Goal: Task Accomplishment & Management: Complete application form

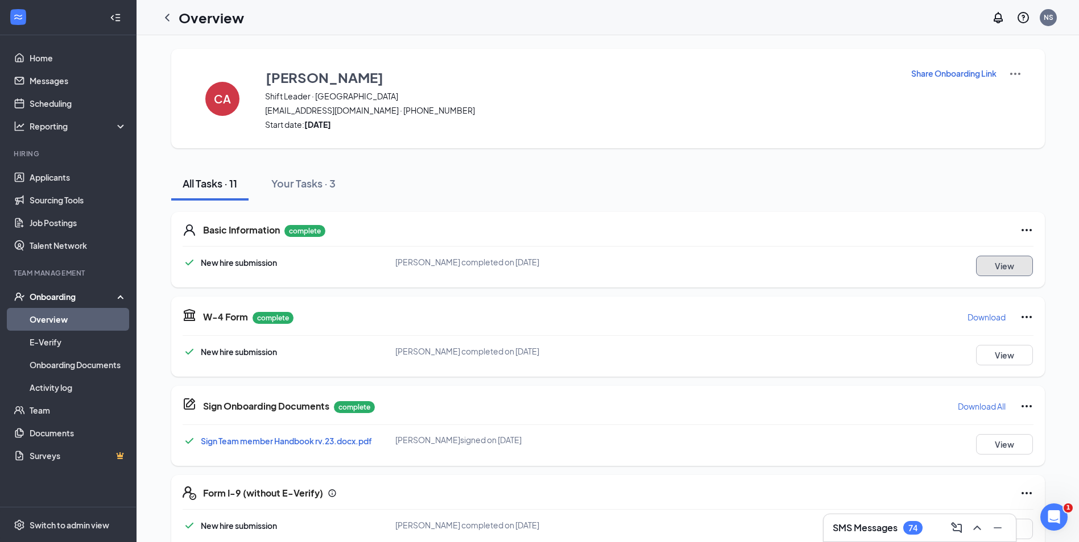
click at [982, 273] on button "View" at bounding box center [1004, 266] width 57 height 20
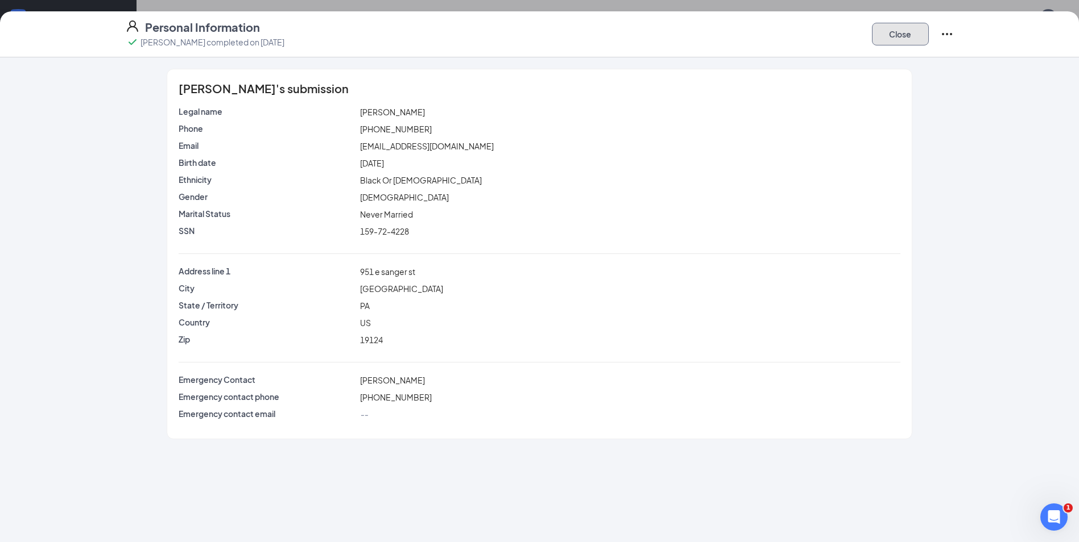
click at [903, 28] on button "Close" at bounding box center [900, 34] width 57 height 23
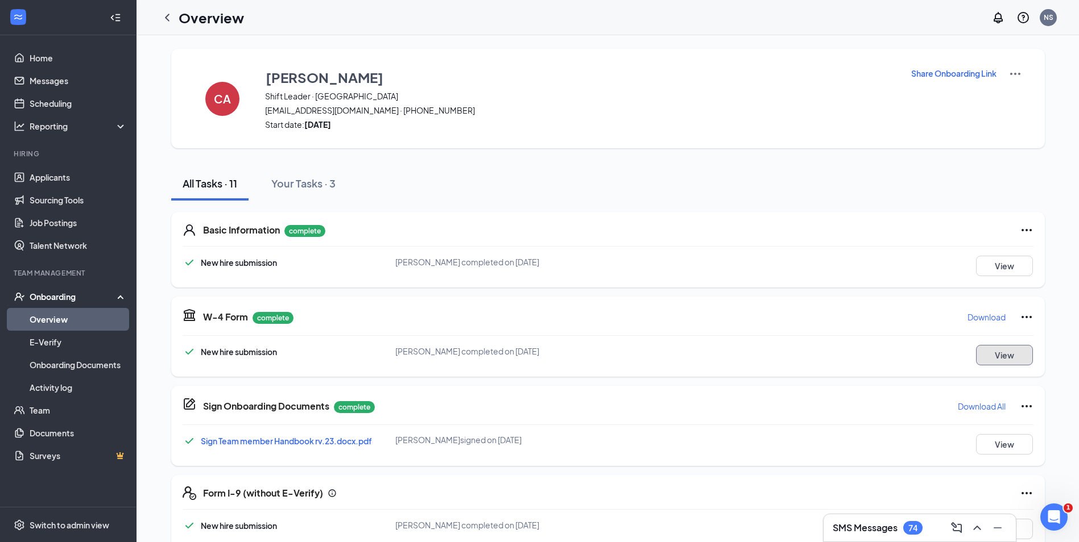
click at [985, 362] on button "View" at bounding box center [1004, 355] width 57 height 20
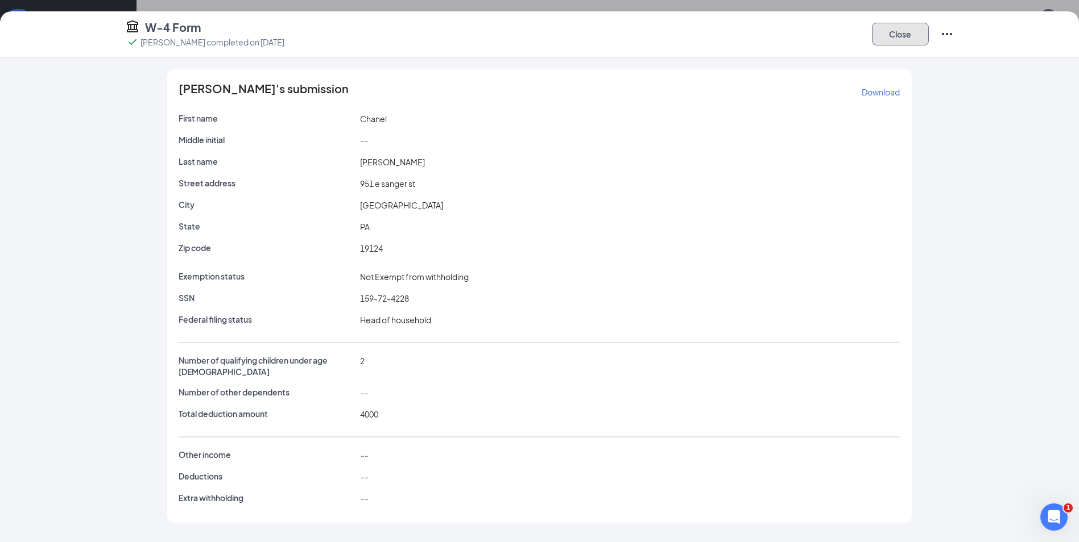
click at [918, 24] on button "Close" at bounding box center [900, 34] width 57 height 23
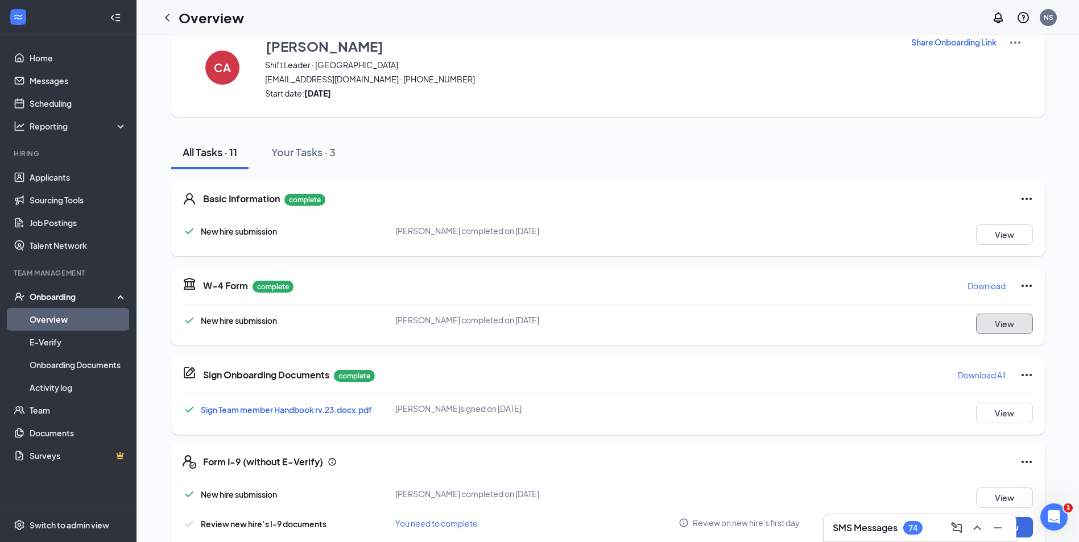
scroll to position [114, 0]
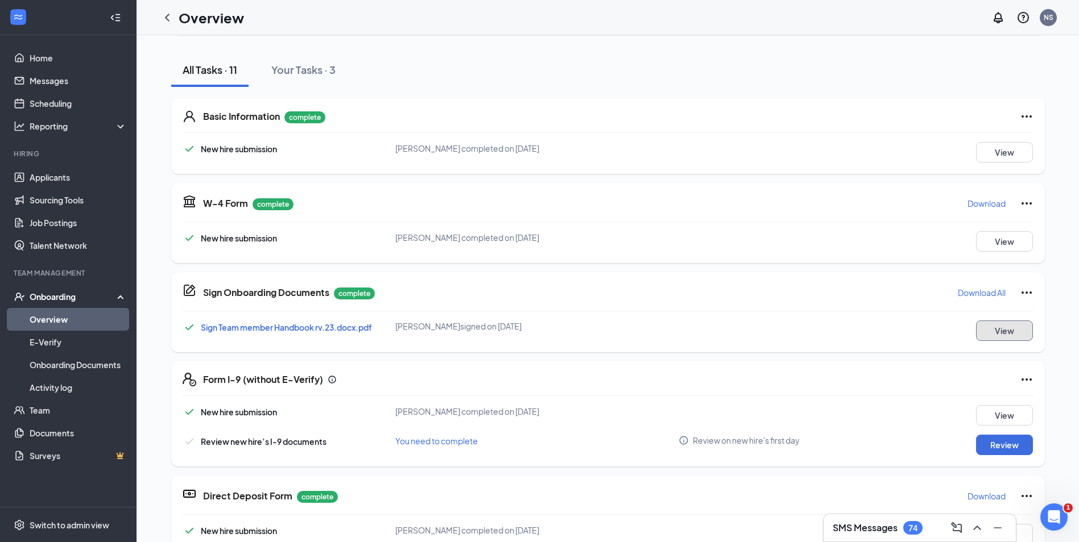
click at [1022, 334] on button "View" at bounding box center [1004, 331] width 57 height 20
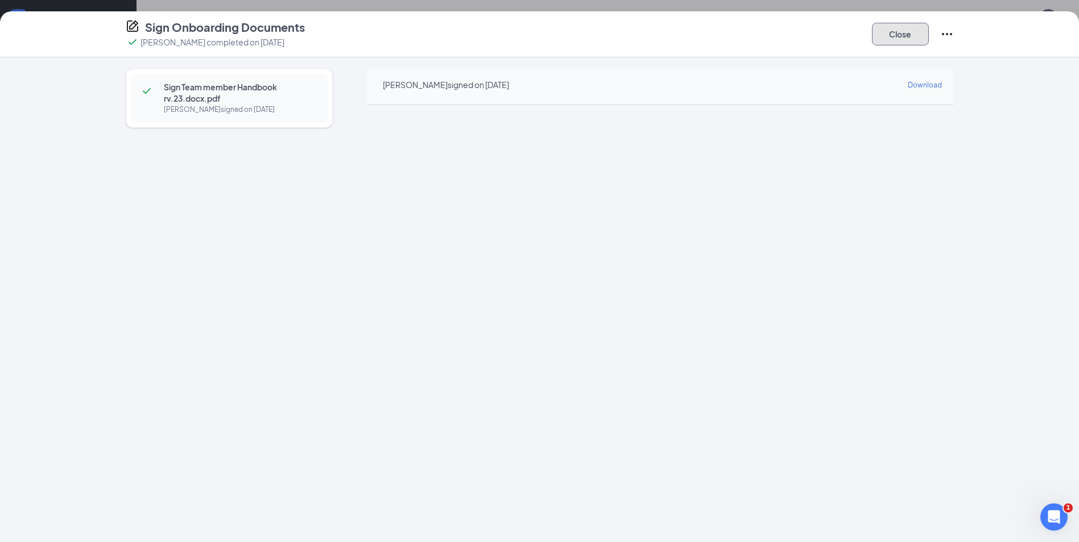
click at [891, 40] on button "Close" at bounding box center [900, 34] width 57 height 23
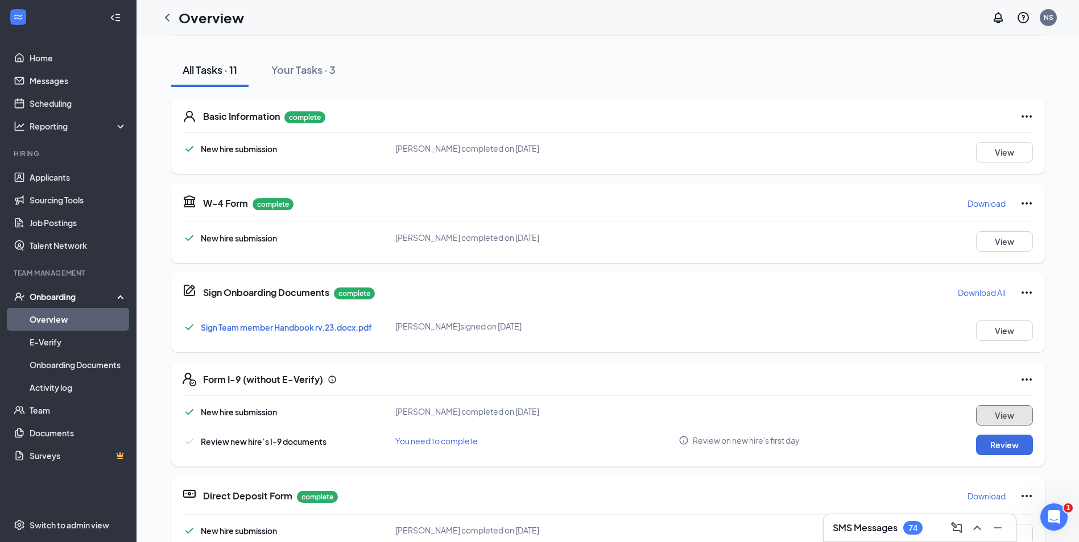
click at [1004, 412] on button "View" at bounding box center [1004, 415] width 57 height 20
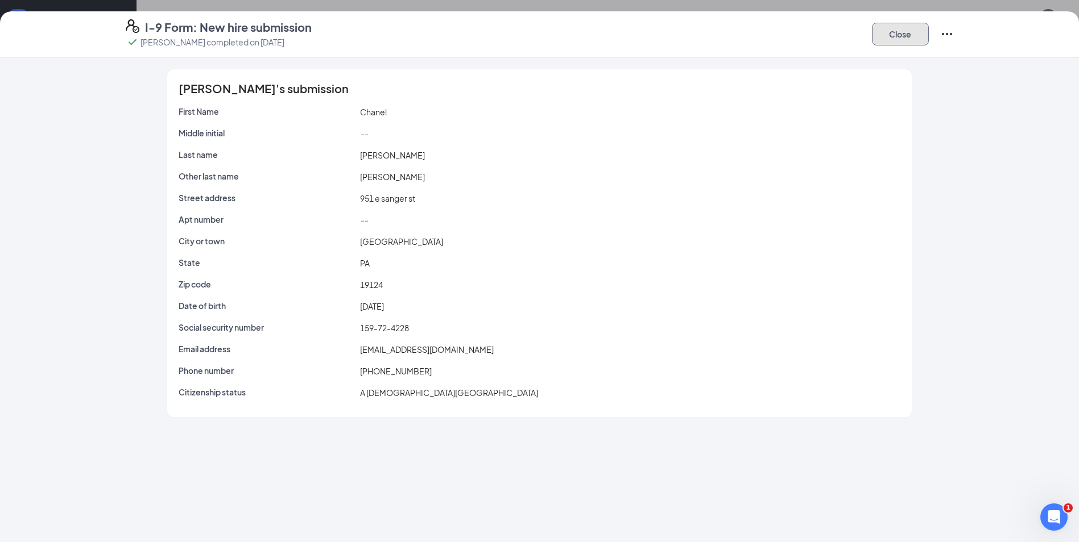
click at [881, 32] on button "Close" at bounding box center [900, 34] width 57 height 23
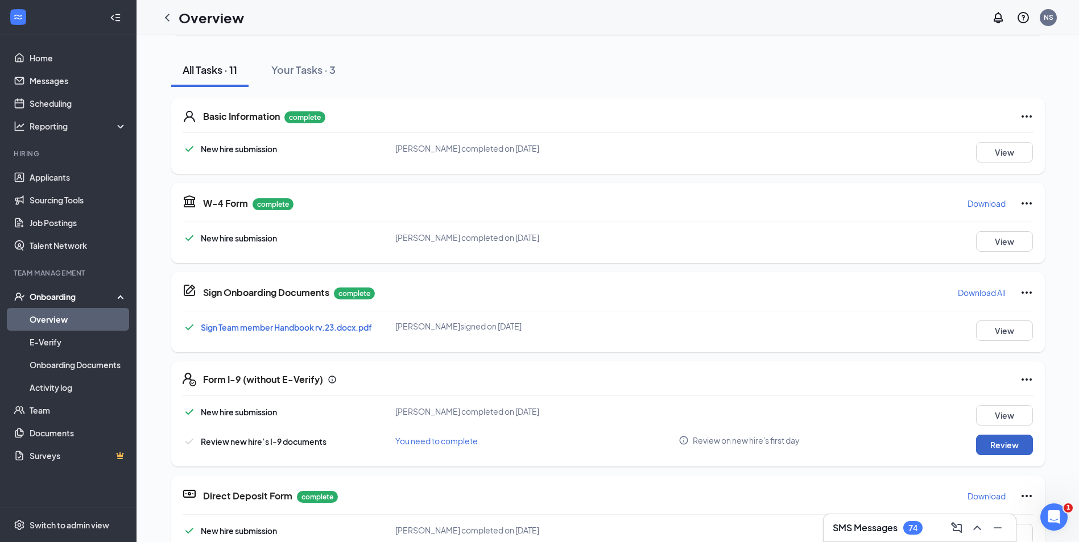
click at [1004, 437] on button "Review" at bounding box center [1004, 445] width 57 height 20
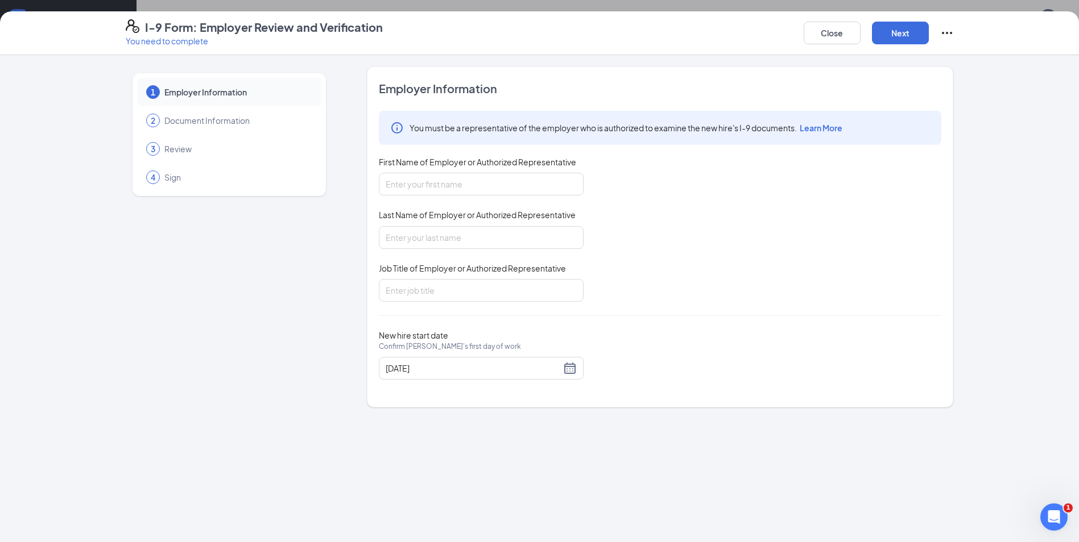
click at [521, 158] on span "First Name of Employer or Authorized Representative" at bounding box center [477, 161] width 197 height 11
click at [521, 173] on input "First Name of Employer or Authorized Representative" at bounding box center [481, 184] width 205 height 23
drag, startPoint x: 525, startPoint y: 185, endPoint x: 531, endPoint y: 189, distance: 7.4
click at [531, 189] on input "First Name of Employer or Authorized Representative" at bounding box center [481, 184] width 205 height 23
type input "Naomi"
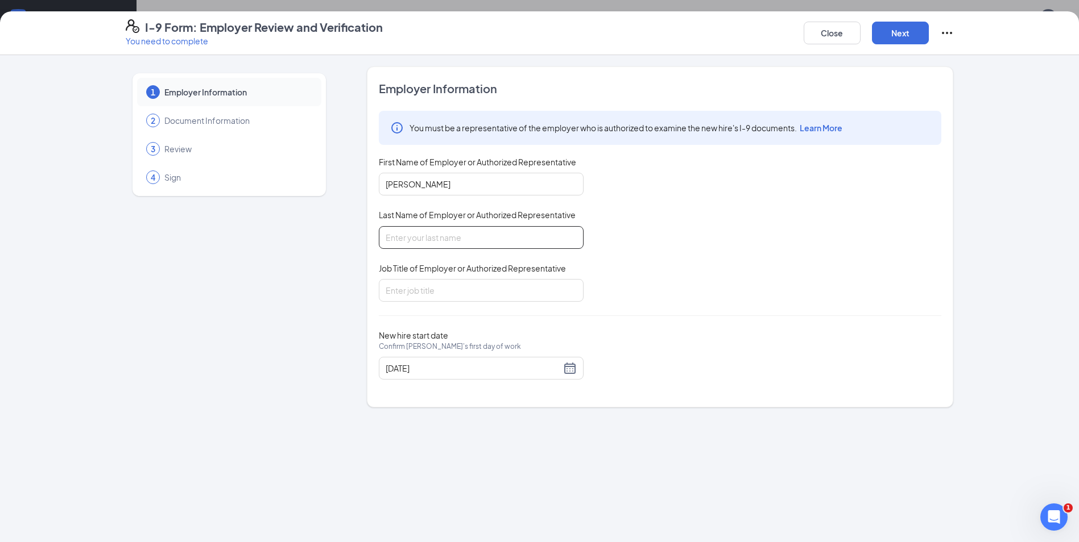
click at [515, 240] on input "Last Name of Employer or Authorized Representative" at bounding box center [481, 237] width 205 height 23
type input "Singh"
click at [516, 296] on input "Job Title of Employer or Authorized Representative" at bounding box center [481, 290] width 205 height 23
type input "HR"
click at [899, 29] on button "Next" at bounding box center [900, 33] width 57 height 23
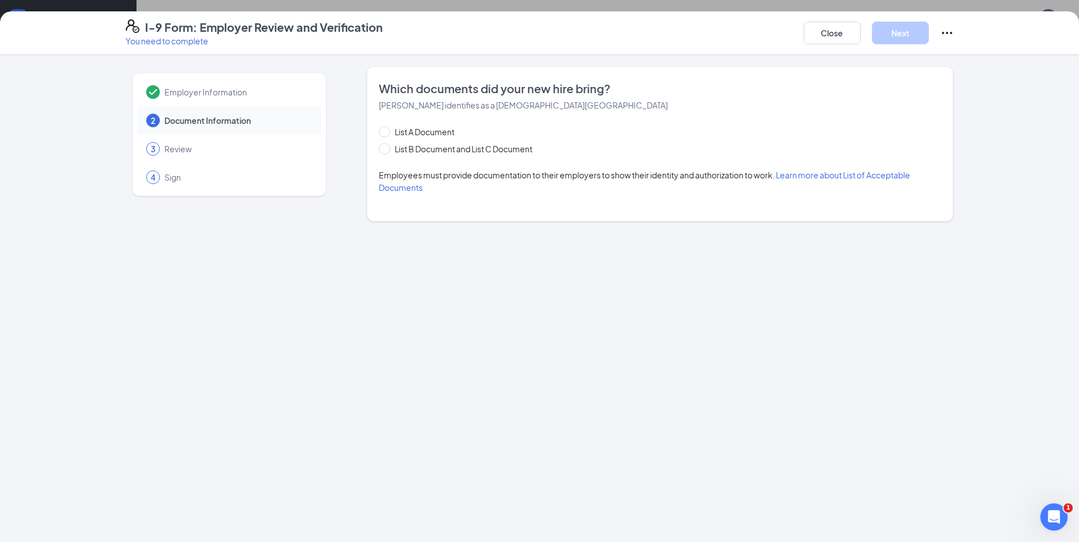
click at [512, 138] on div "List A Document" at bounding box center [467, 132] width 176 height 13
click at [505, 147] on span "List B Document and List C Document" at bounding box center [463, 149] width 147 height 13
click at [387, 147] on input "List B Document and List C Document" at bounding box center [383, 147] width 8 height 8
radio input "true"
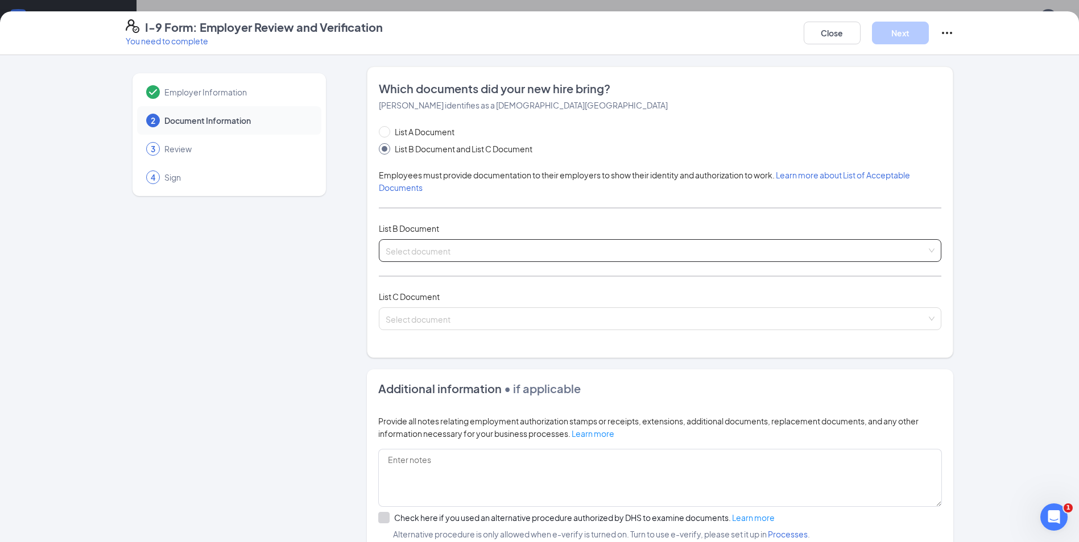
click at [469, 245] on input "search" at bounding box center [656, 248] width 541 height 17
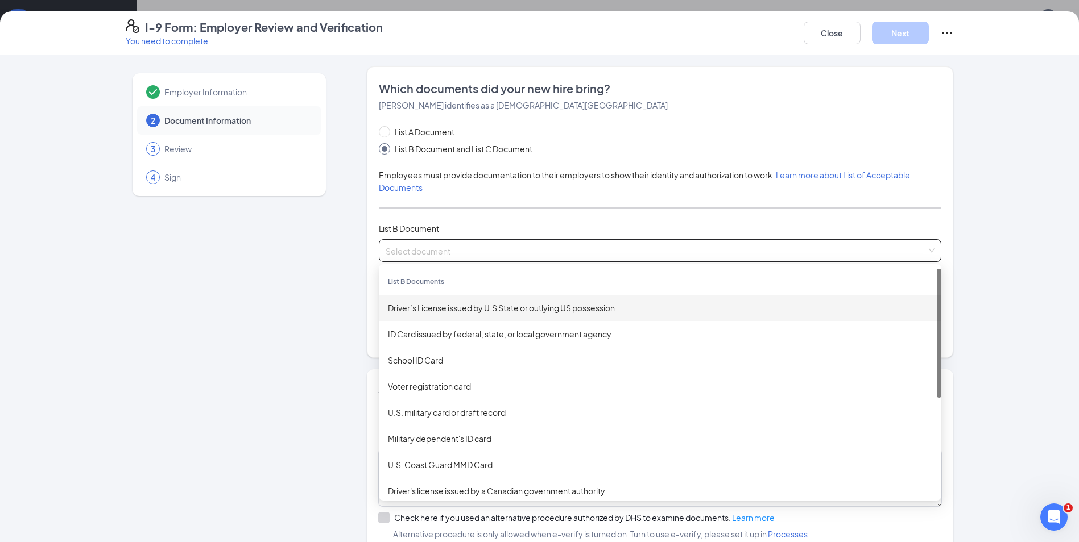
click at [488, 310] on div "Driver’s License issued by U.S State or outlying US possession" at bounding box center [660, 308] width 544 height 13
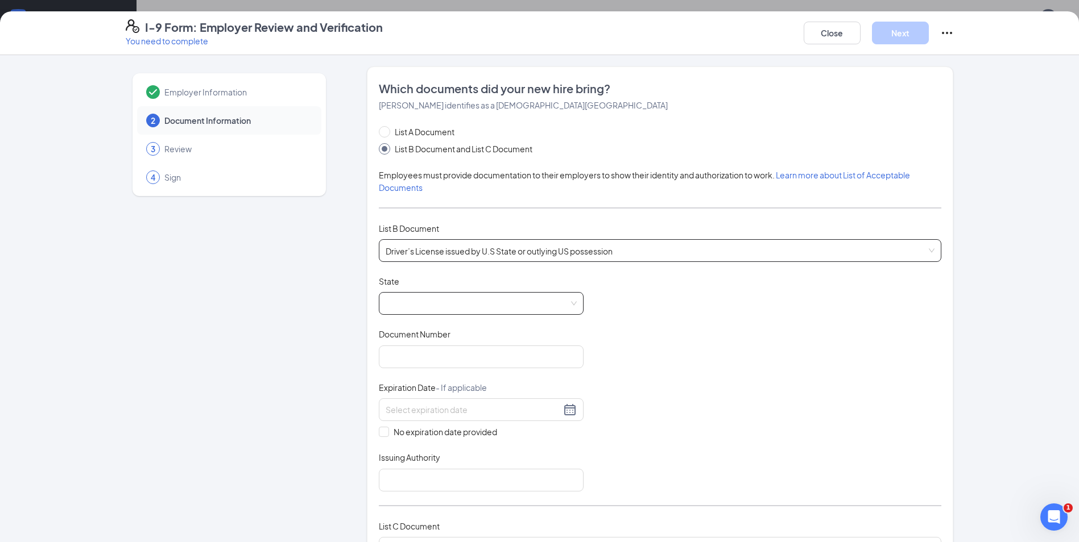
click at [490, 301] on span at bounding box center [481, 304] width 191 height 22
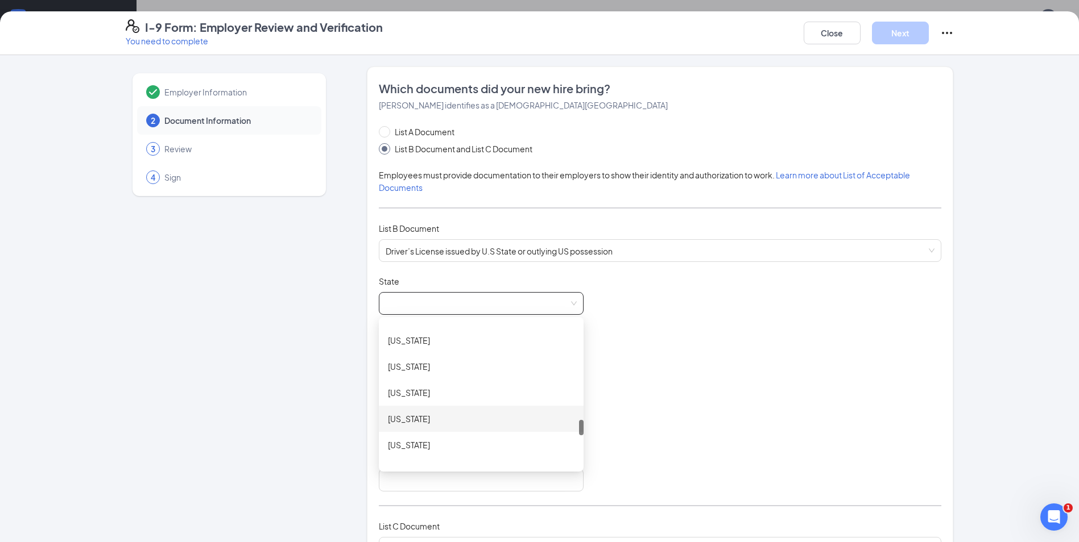
scroll to position [1023, 0]
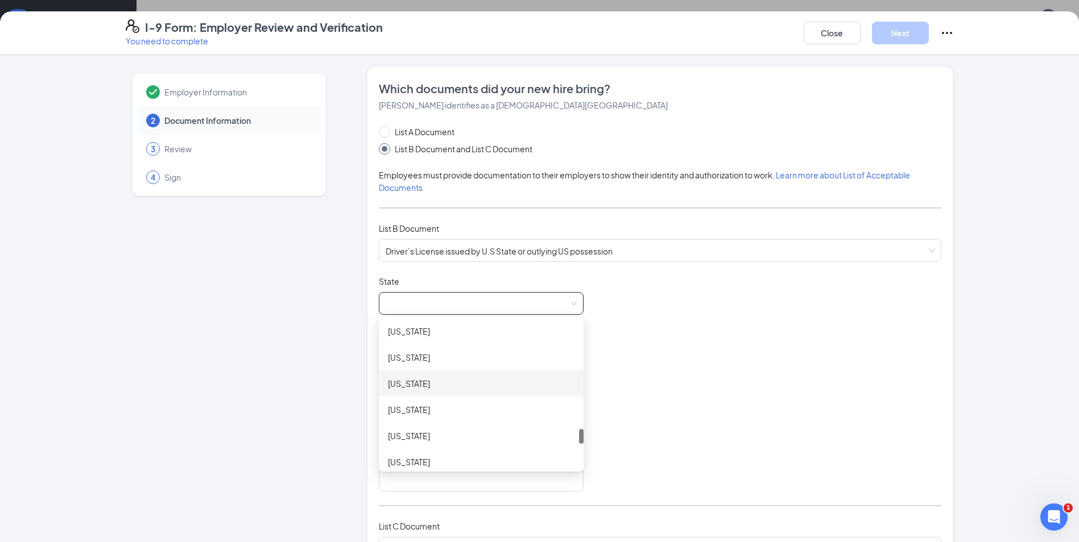
click at [455, 392] on div "Pennsylvania" at bounding box center [481, 384] width 205 height 26
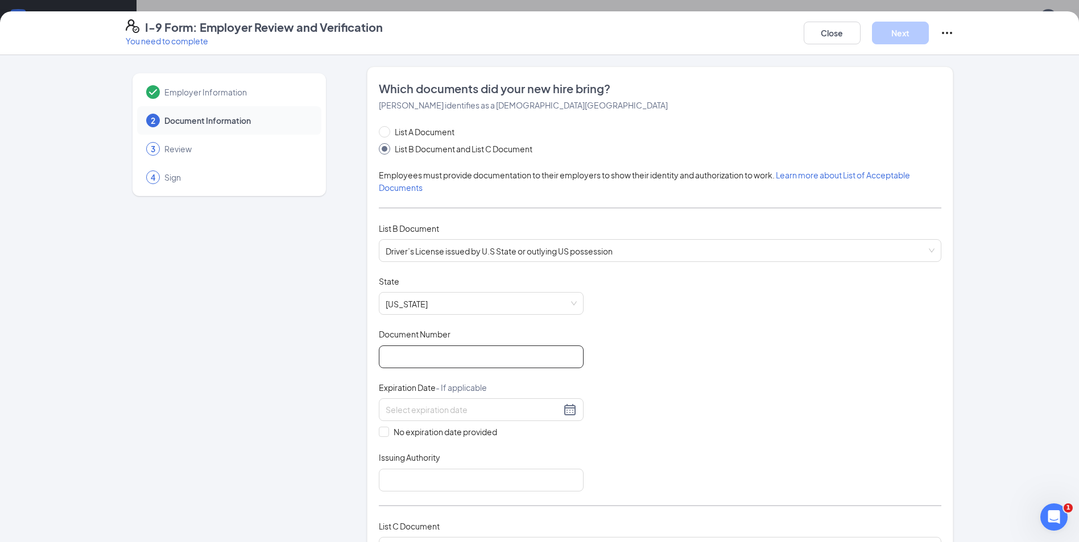
click at [446, 365] on input "Document Number" at bounding box center [481, 357] width 205 height 23
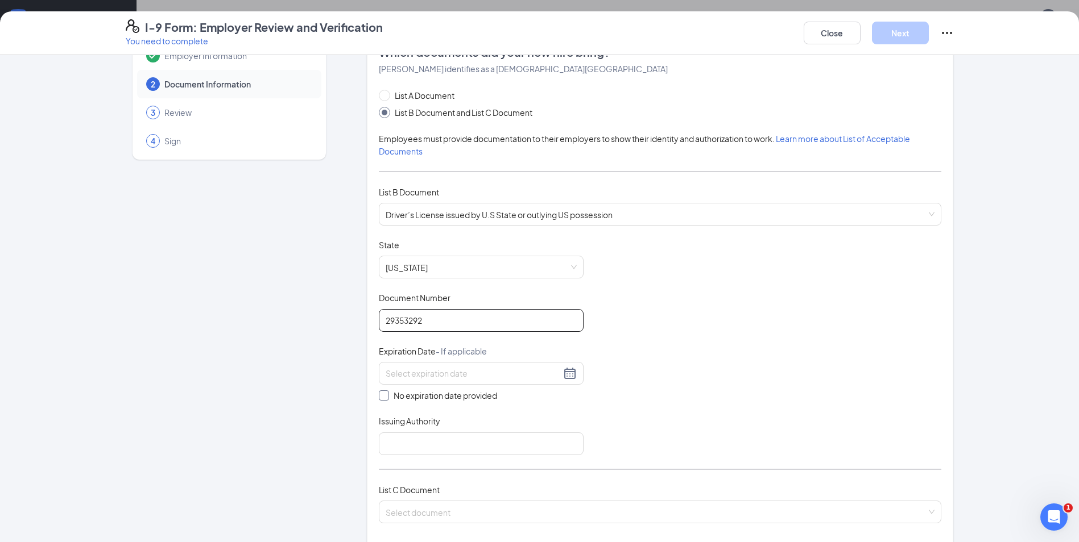
scroll to position [57, 0]
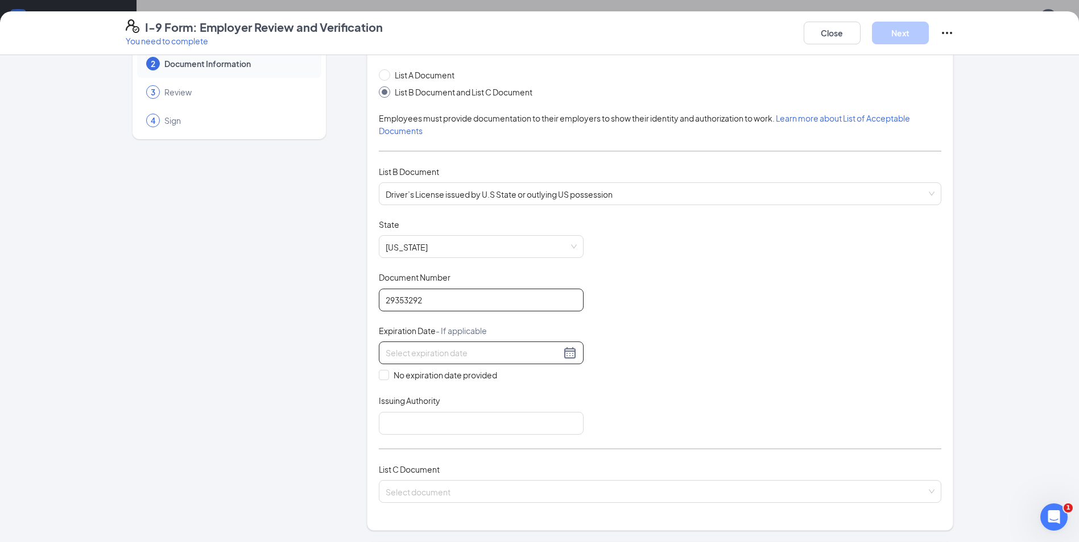
type input "29353292"
click at [562, 357] on div at bounding box center [481, 353] width 191 height 14
click at [469, 375] on button "2025" at bounding box center [464, 378] width 20 height 23
type input "09/16/2028"
click at [399, 522] on div "2028" at bounding box center [404, 522] width 34 height 14
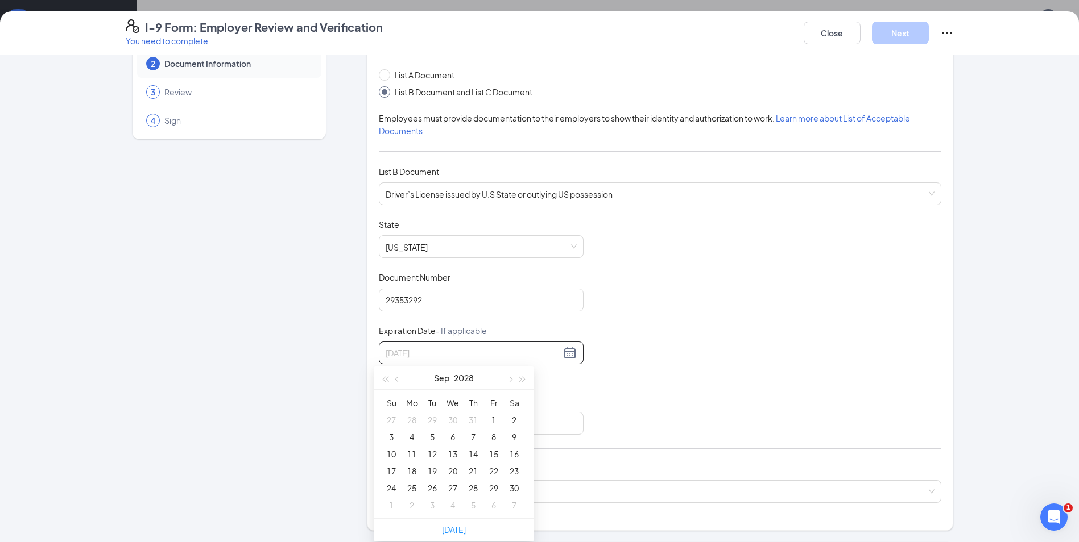
type input "08/31/2028"
click at [449, 380] on button "Sep" at bounding box center [441, 378] width 15 height 23
click at [453, 416] on td "Feb" at bounding box center [454, 409] width 50 height 38
type input "02/25/2028"
click at [493, 474] on div "25" at bounding box center [494, 472] width 14 height 14
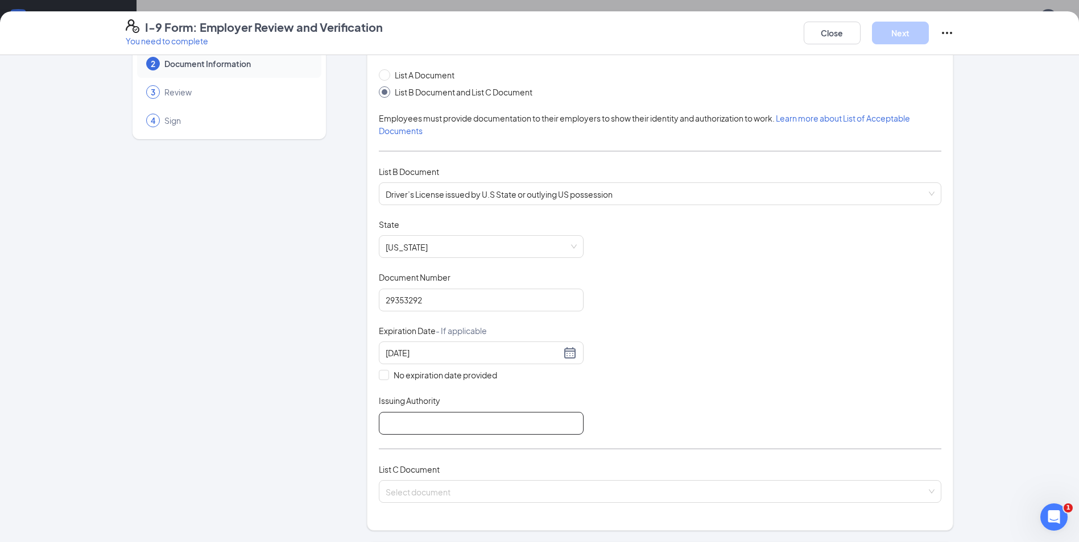
click at [456, 433] on input "Issuing Authority" at bounding box center [481, 423] width 205 height 23
type input "PA"
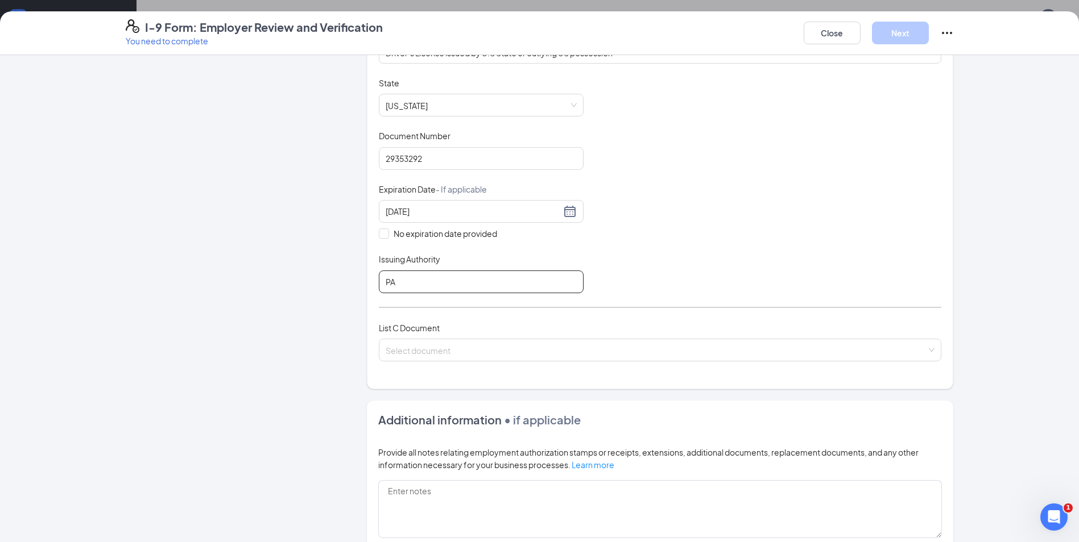
scroll to position [284, 0]
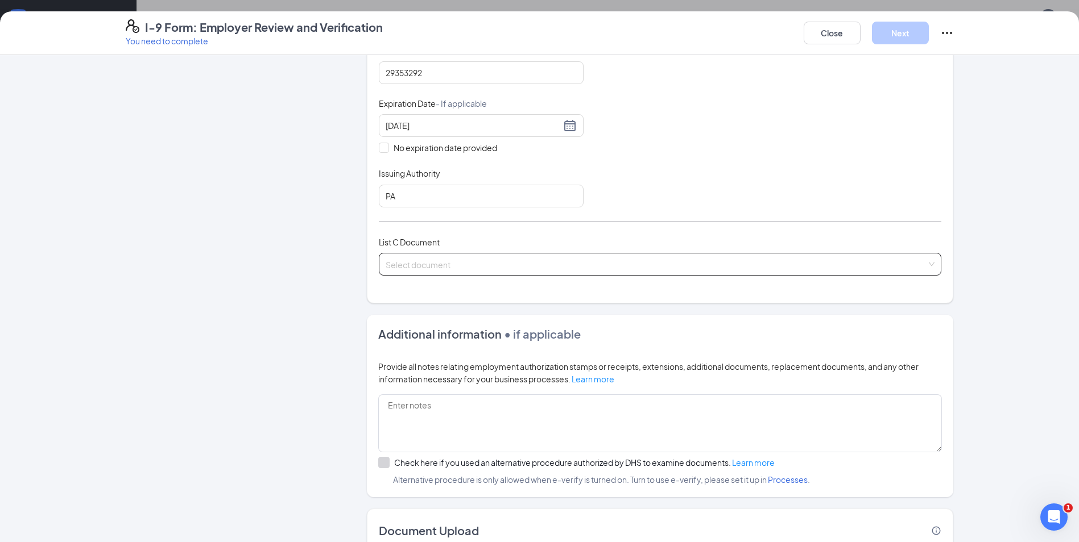
click at [468, 263] on input "search" at bounding box center [656, 262] width 541 height 17
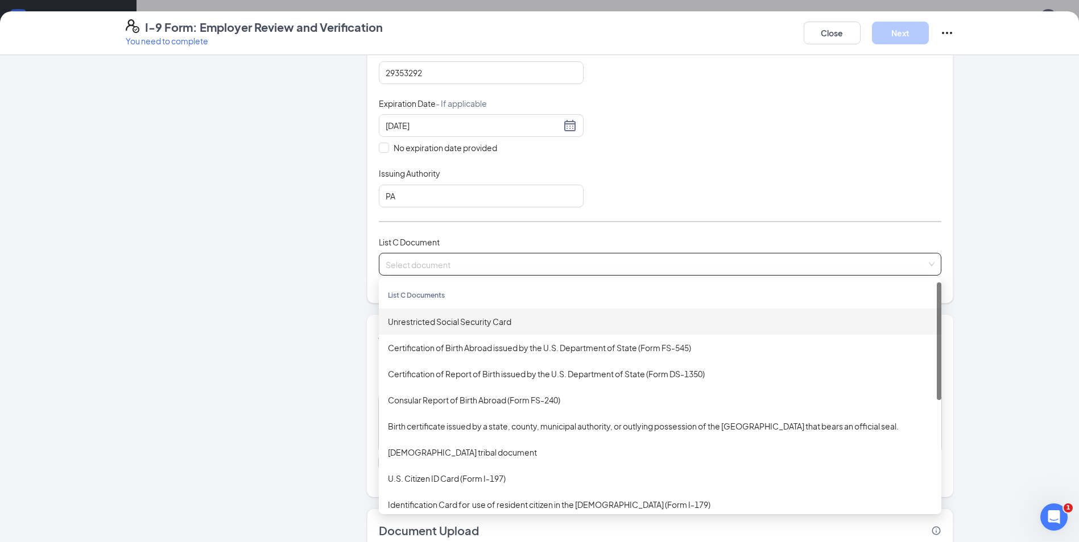
click at [477, 318] on div "Unrestricted Social Security Card" at bounding box center [660, 322] width 544 height 13
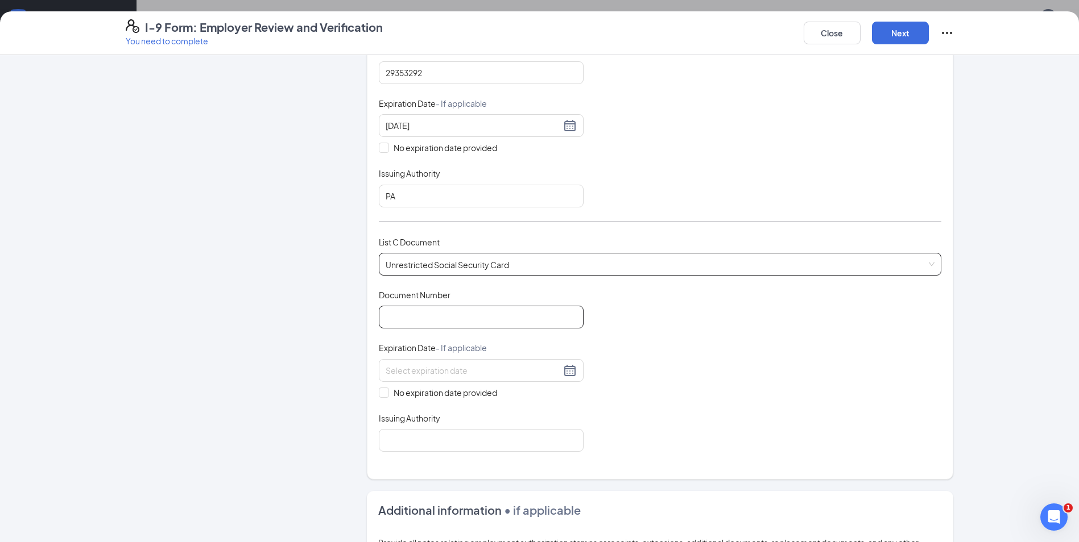
click at [477, 318] on input "Document Number" at bounding box center [481, 317] width 205 height 23
type input "159724228"
click at [469, 394] on span "No expiration date provided" at bounding box center [445, 393] width 113 height 13
click at [387, 394] on input "No expiration date provided" at bounding box center [383, 392] width 8 height 8
checkbox input "true"
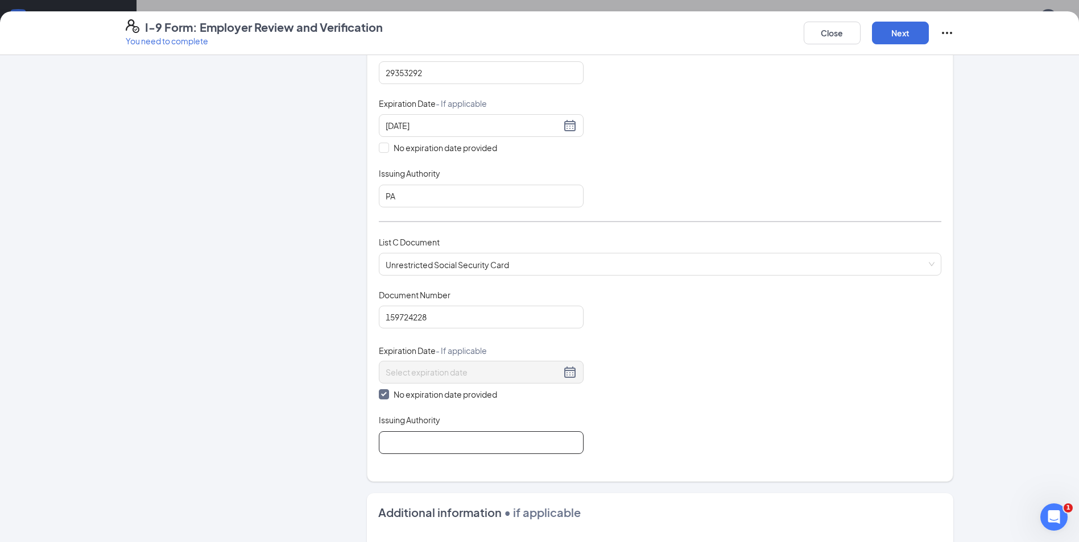
click at [465, 449] on input "Issuing Authority" at bounding box center [481, 443] width 205 height 23
type input "Social Security Card"
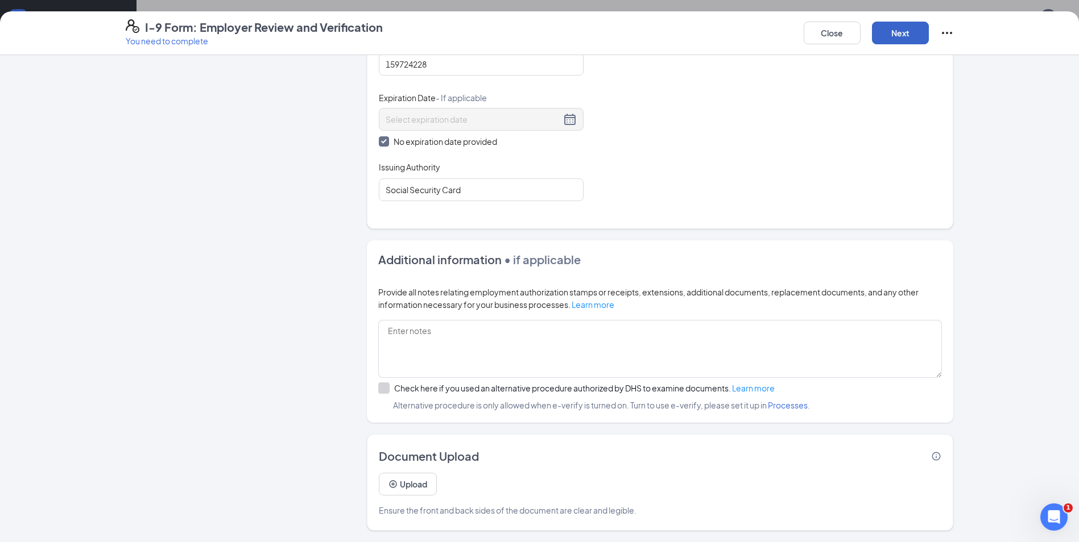
click at [910, 30] on button "Next" at bounding box center [900, 33] width 57 height 23
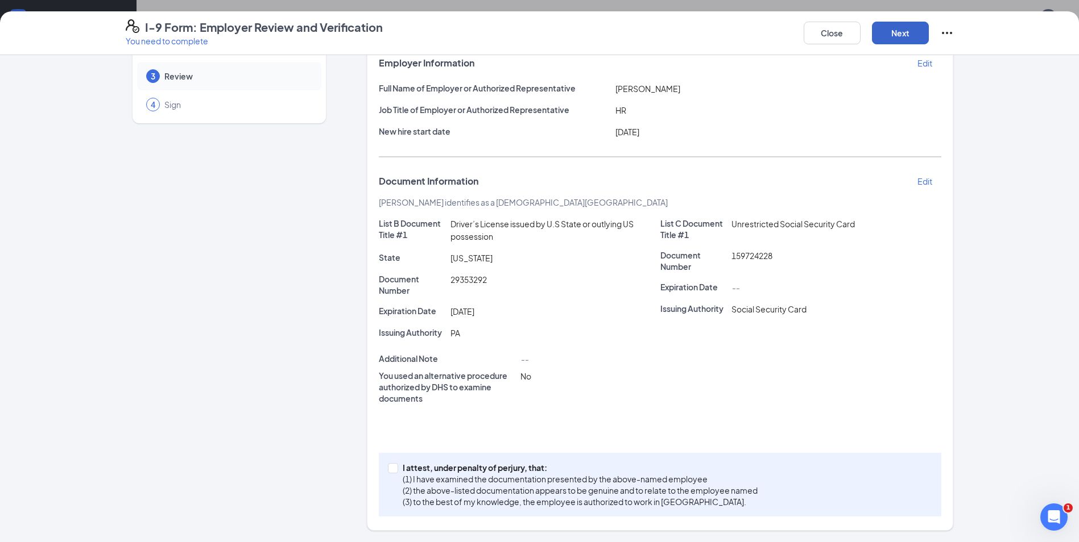
scroll to position [73, 0]
click at [527, 463] on p "I attest, under penalty of perjury, that:" at bounding box center [580, 467] width 355 height 11
click at [396, 463] on input "I attest, under penalty of perjury, that: (1) I have examined the documentation…" at bounding box center [392, 467] width 8 height 8
checkbox input "true"
click at [907, 38] on button "Next" at bounding box center [900, 33] width 57 height 23
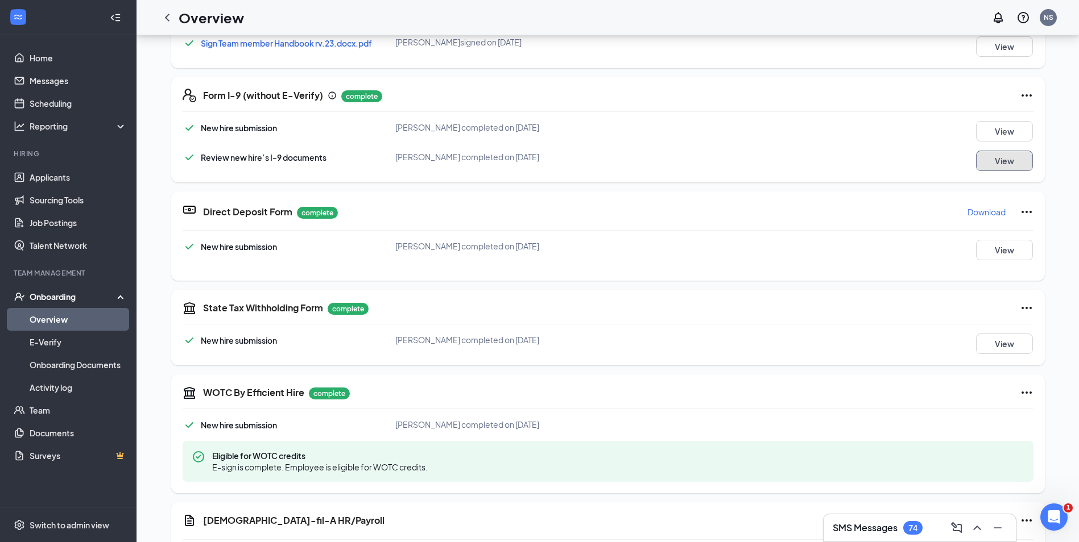
scroll to position [57, 0]
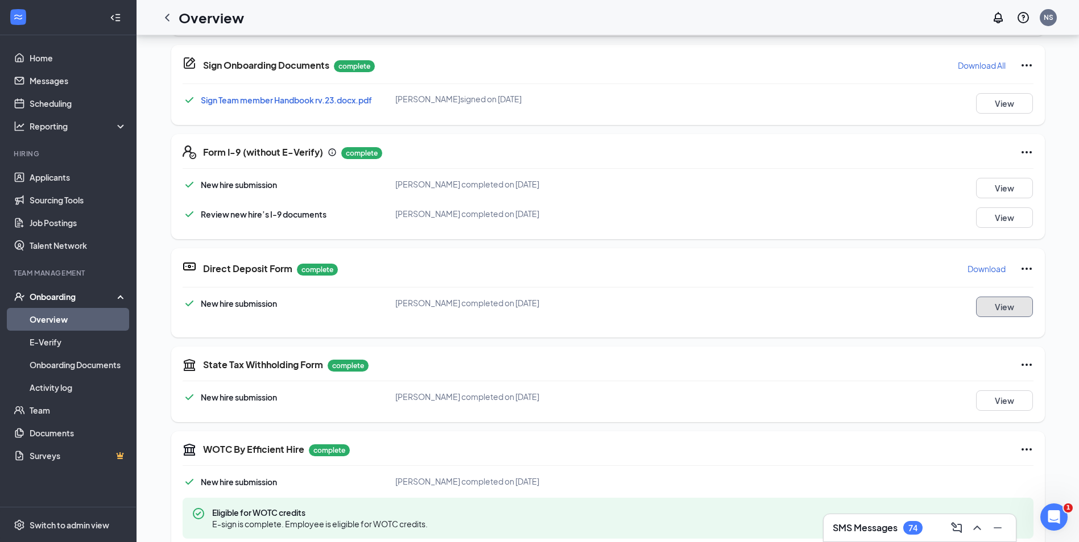
click at [991, 304] on button "View" at bounding box center [1004, 307] width 57 height 20
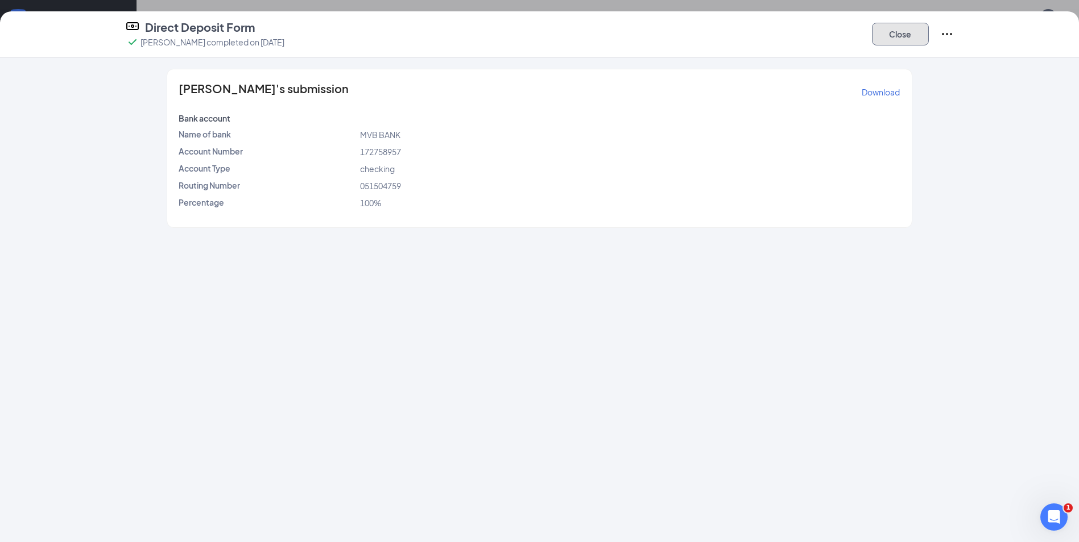
click at [888, 43] on button "Close" at bounding box center [900, 34] width 57 height 23
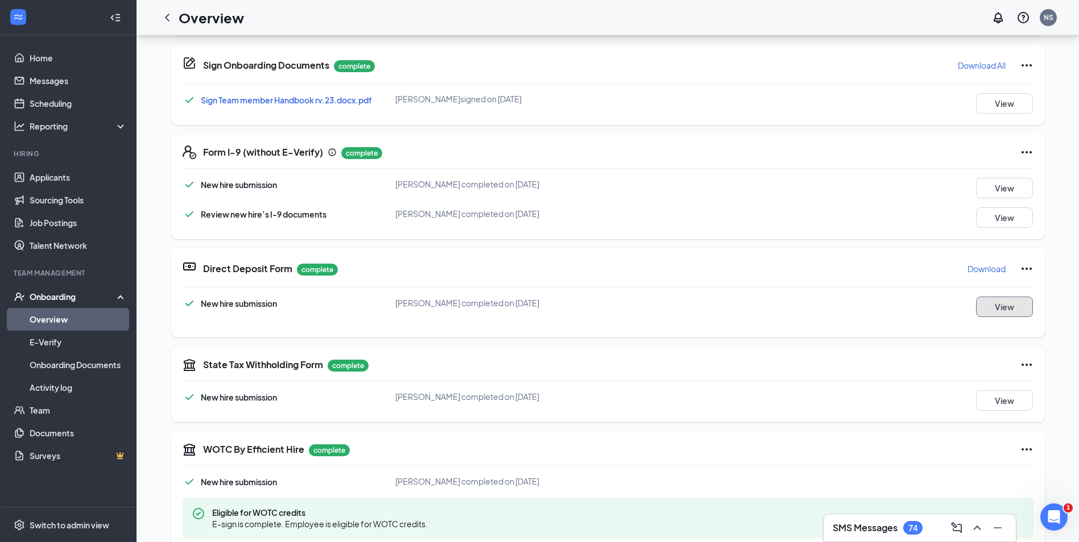
scroll to position [171, 0]
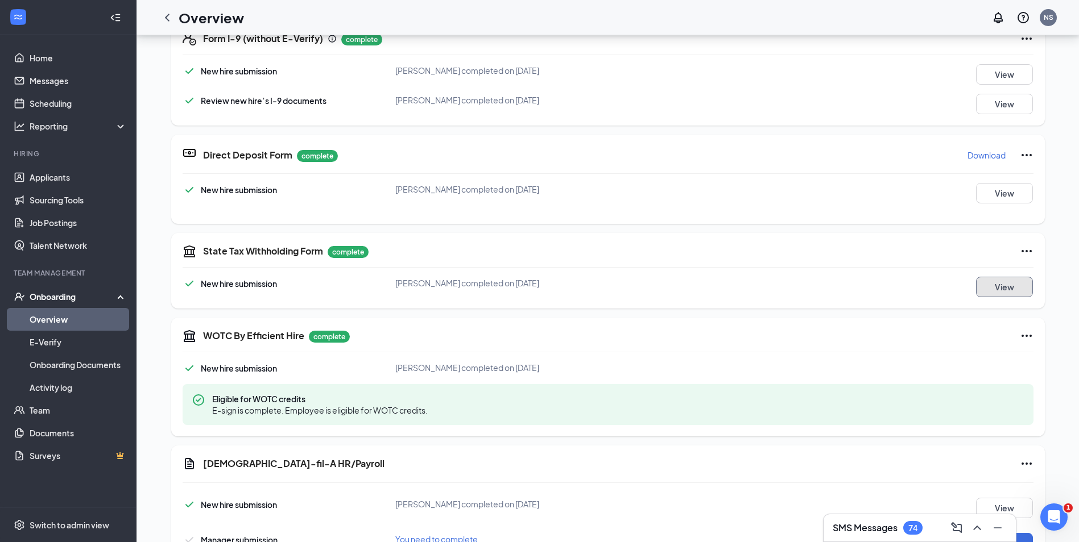
click at [1001, 287] on button "View" at bounding box center [1004, 287] width 57 height 20
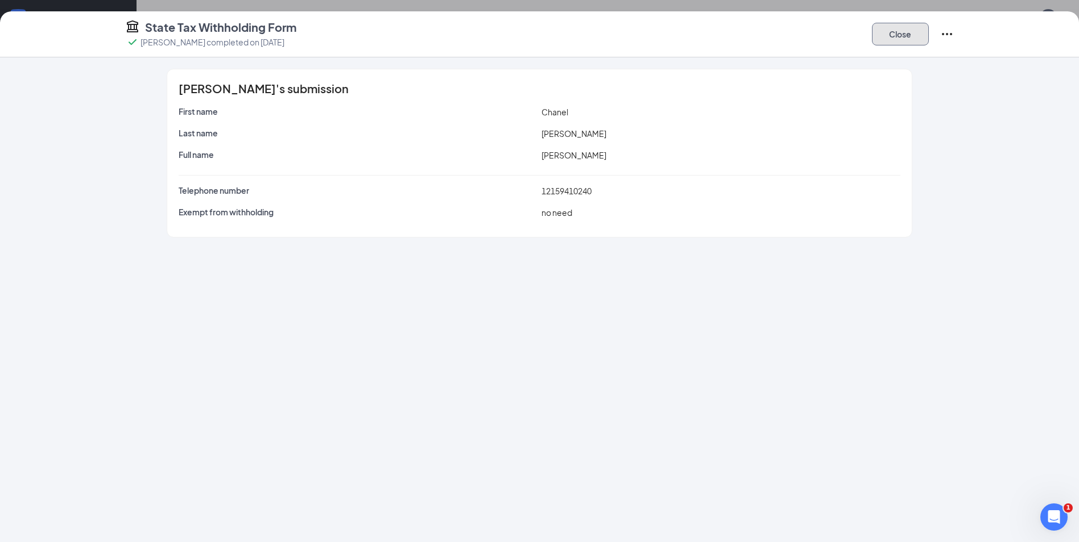
click at [900, 32] on button "Close" at bounding box center [900, 34] width 57 height 23
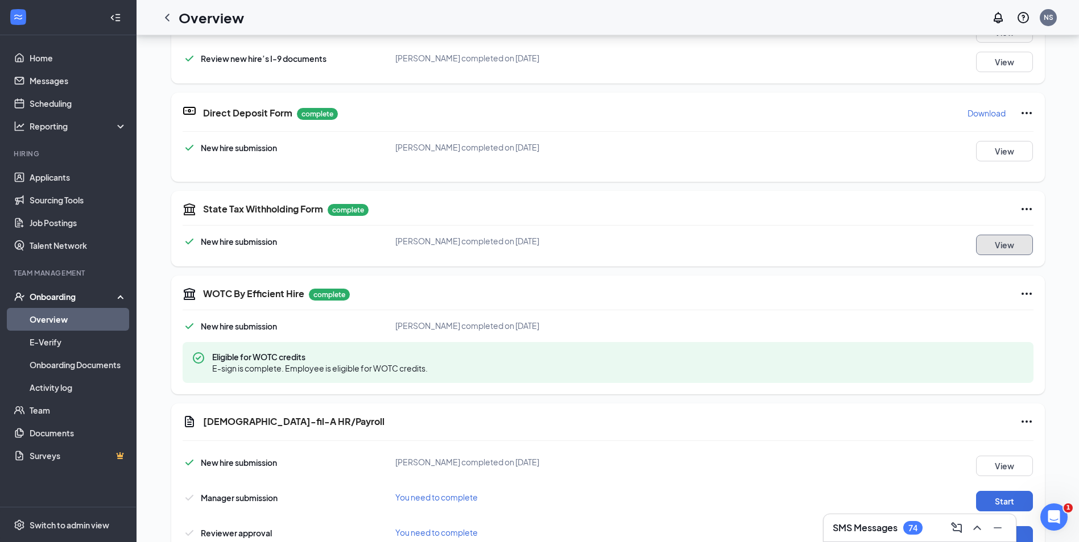
scroll to position [284, 0]
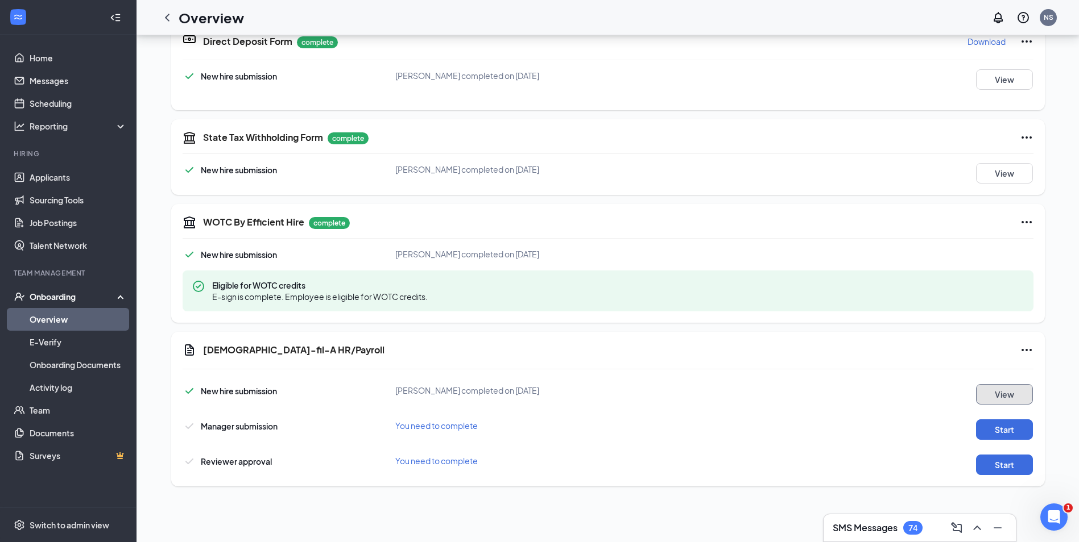
click at [1005, 400] on button "View" at bounding box center [1004, 394] width 57 height 20
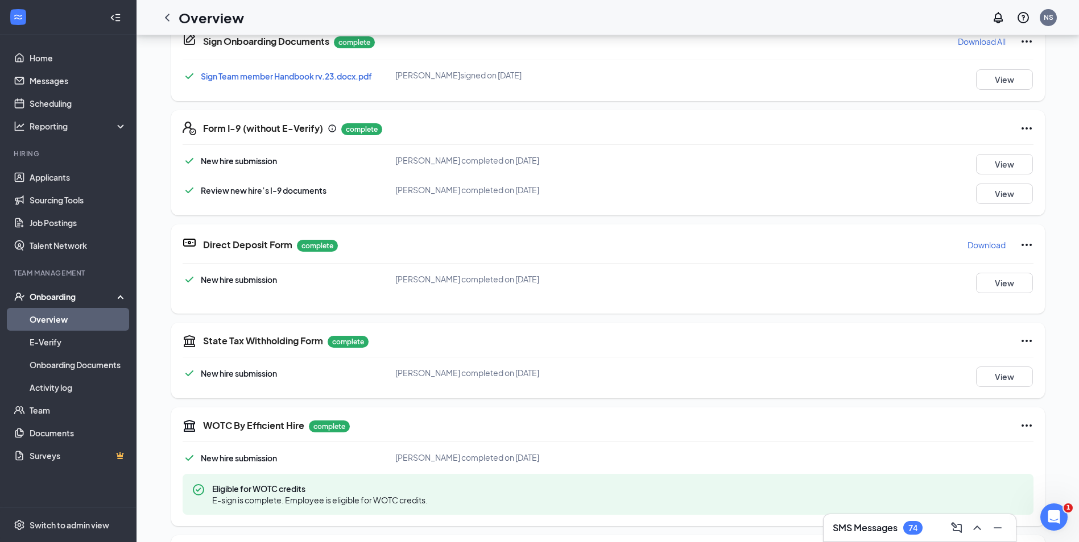
scroll to position [408, 0]
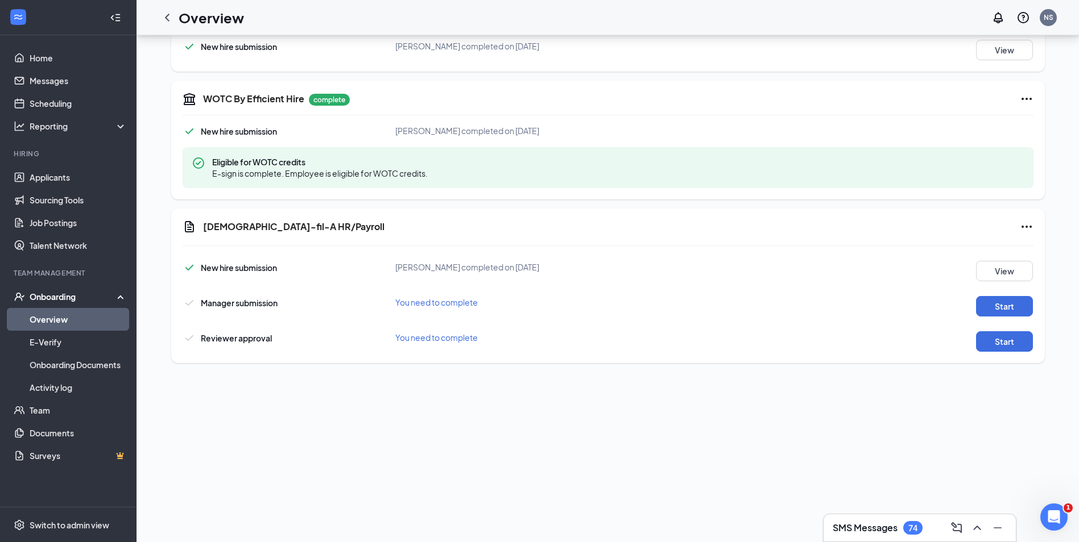
click at [992, 317] on div "New hire submission Chanel Anthony completed on Sep 16, 2025 View Manager submi…" at bounding box center [608, 303] width 851 height 97
click at [990, 310] on button "Start" at bounding box center [1004, 306] width 57 height 20
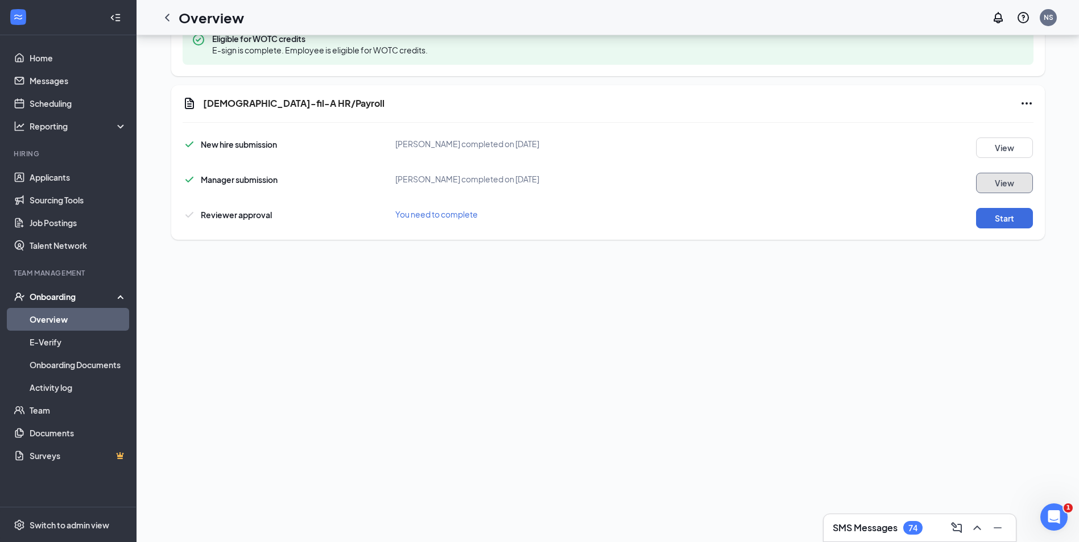
scroll to position [540, 0]
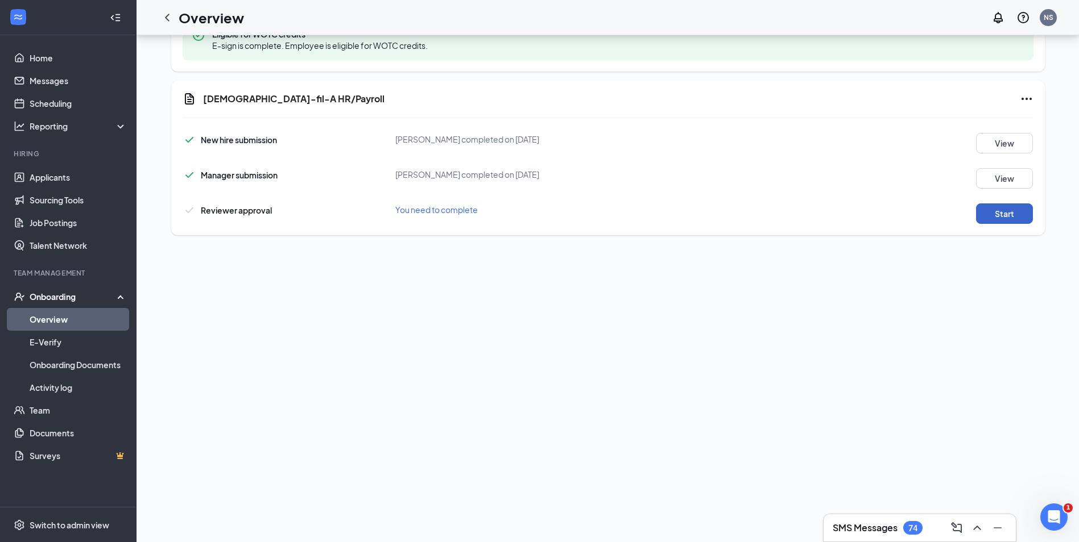
click at [1008, 222] on button "Start" at bounding box center [1004, 214] width 57 height 20
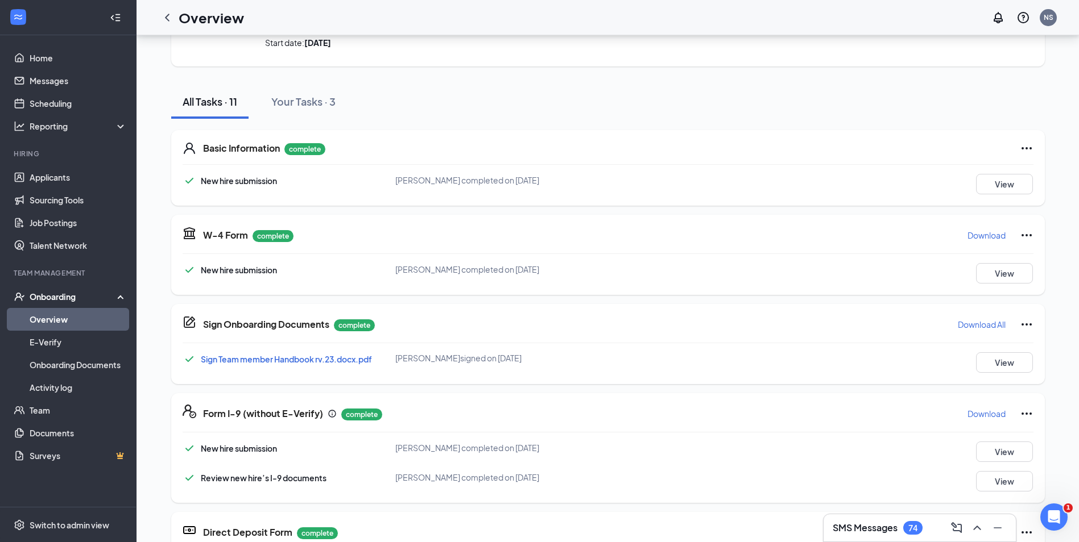
scroll to position [0, 0]
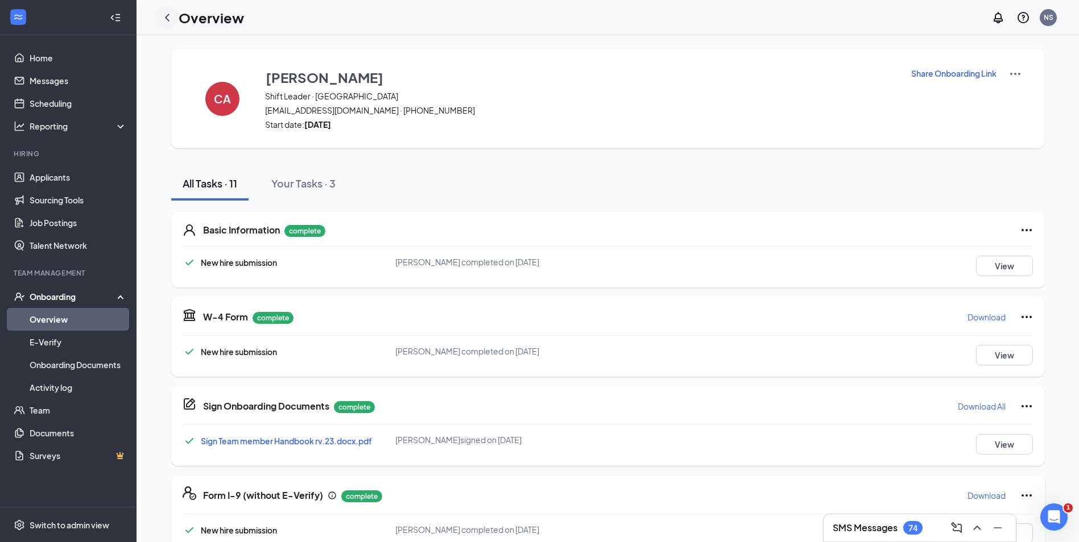
click at [160, 17] on icon "ChevronLeft" at bounding box center [167, 18] width 14 height 14
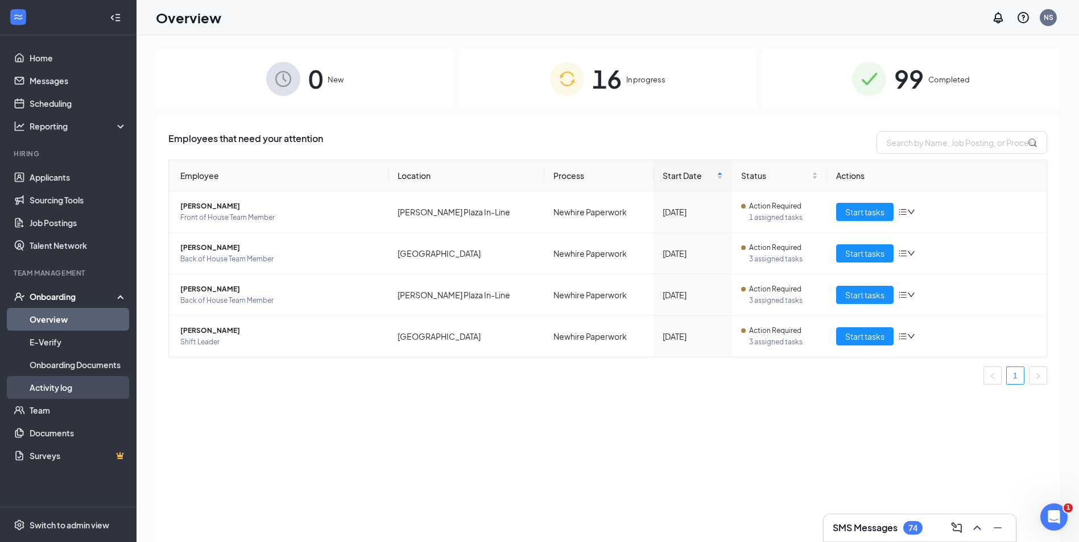
click at [69, 389] on link "Activity log" at bounding box center [78, 387] width 97 height 23
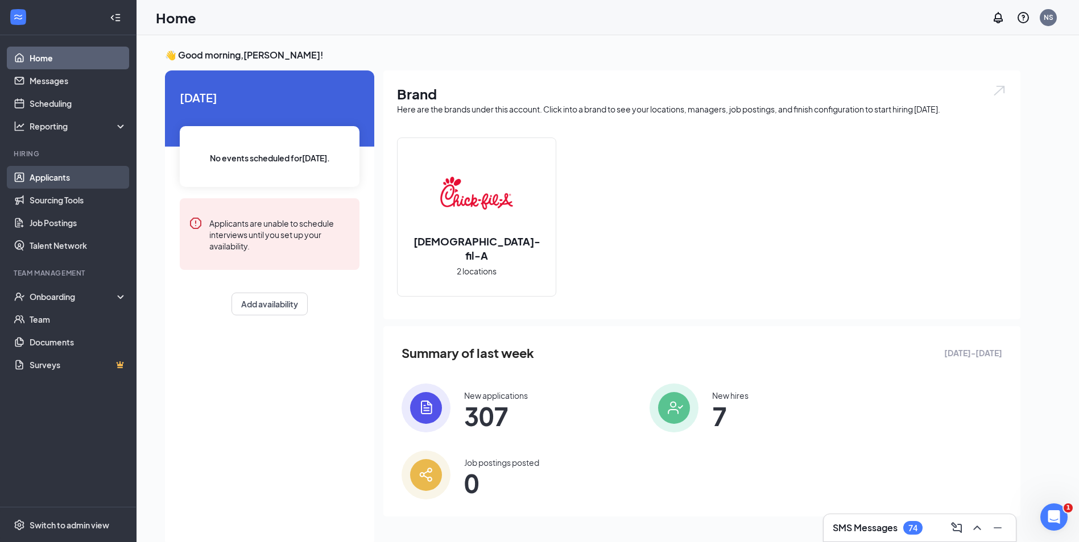
click at [82, 169] on link "Applicants" at bounding box center [78, 177] width 97 height 23
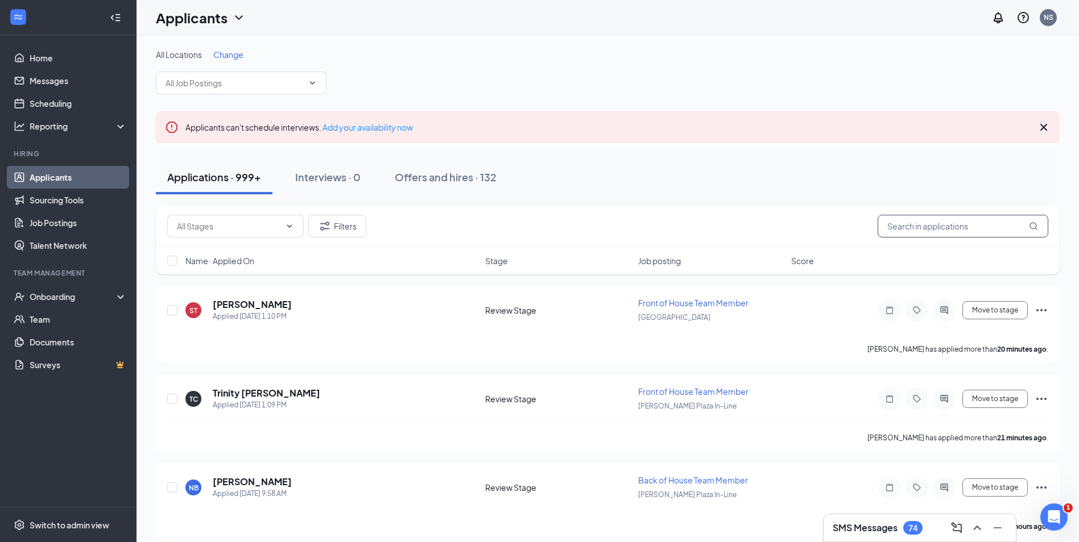
click at [946, 219] on input "text" at bounding box center [962, 226] width 171 height 23
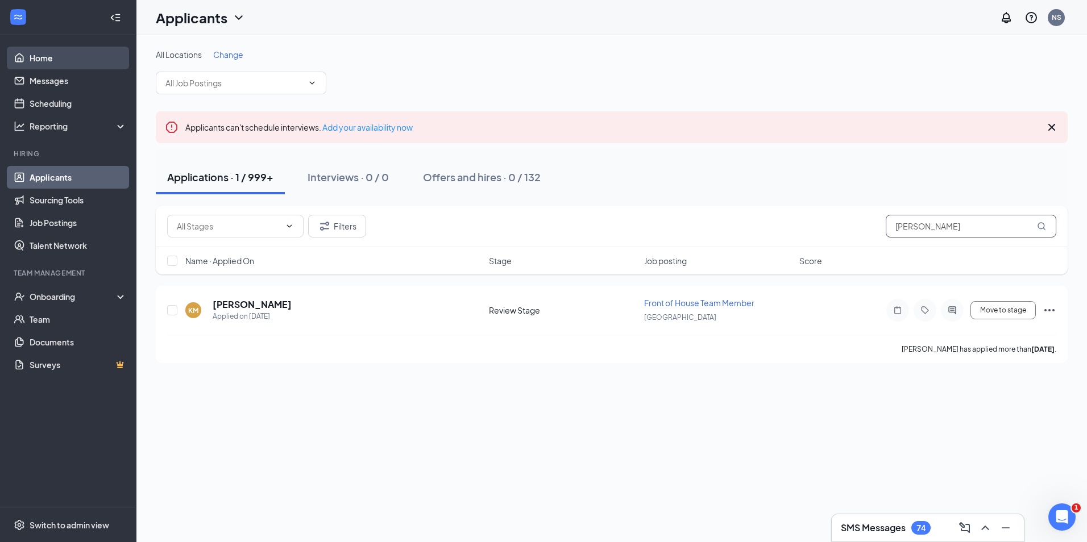
type input "[PERSON_NAME]"
click at [83, 68] on link "Home" at bounding box center [78, 58] width 97 height 23
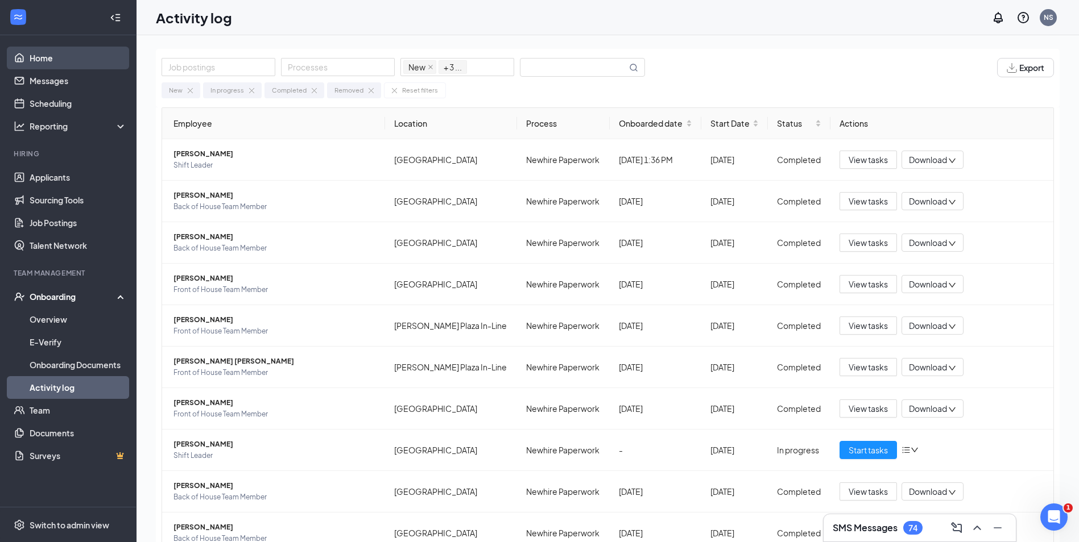
click at [52, 56] on link "Home" at bounding box center [78, 58] width 97 height 23
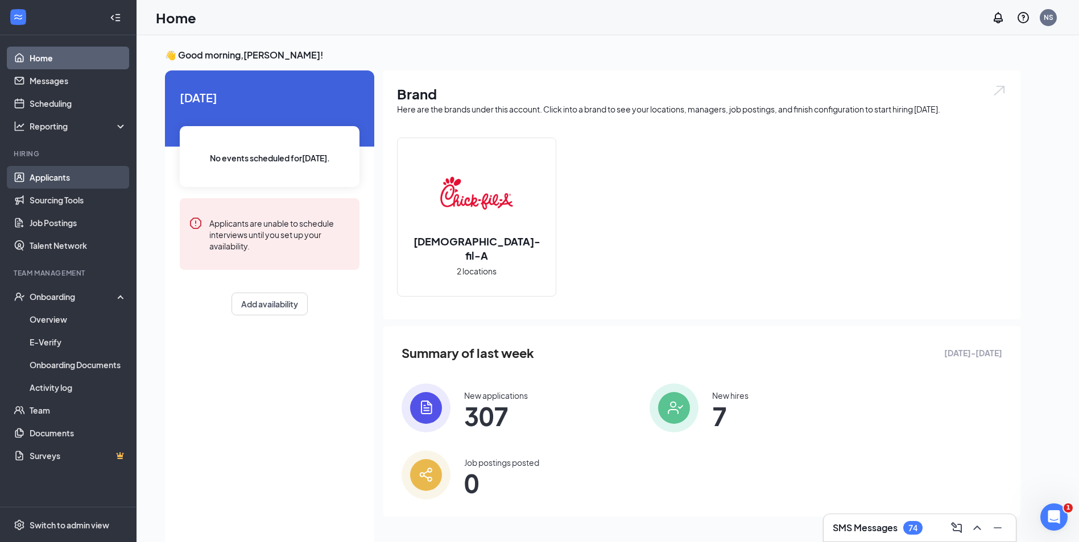
click at [85, 180] on link "Applicants" at bounding box center [78, 177] width 97 height 23
